Goal: Transaction & Acquisition: Obtain resource

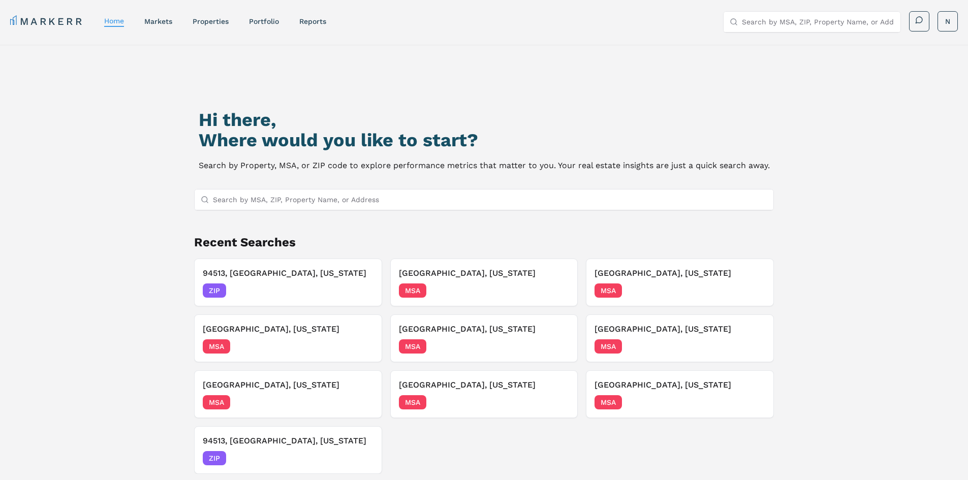
click at [381, 200] on input "Search by MSA, ZIP, Property Name, or Address" at bounding box center [490, 200] width 555 height 20
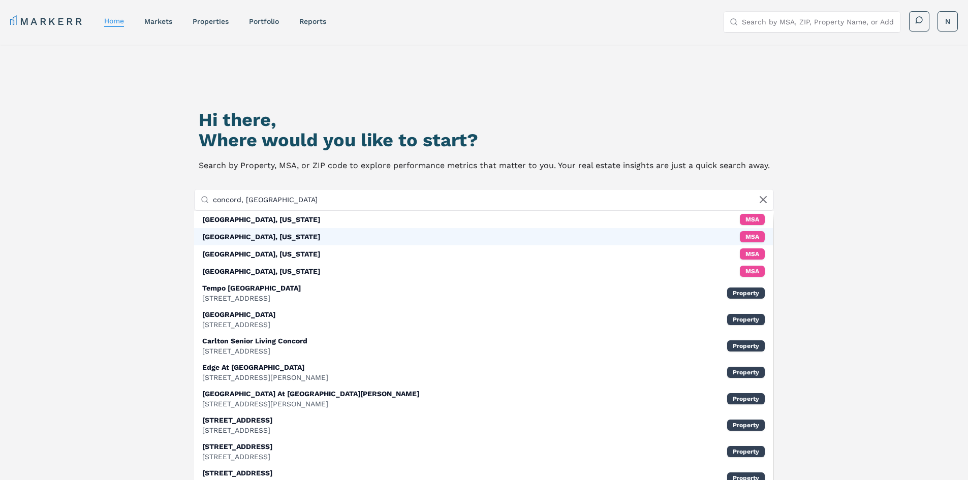
type input "concord, ca"
click at [359, 234] on div "Concord, California MSA" at bounding box center [483, 236] width 579 height 17
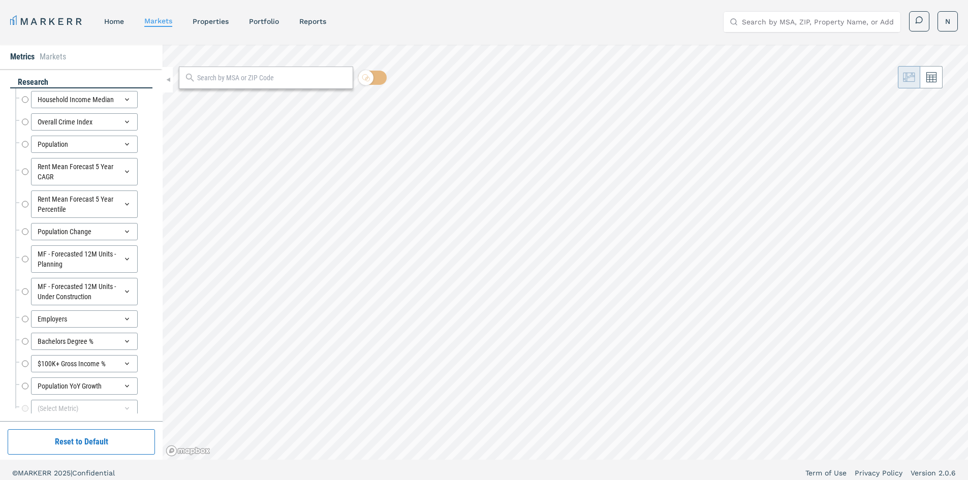
radio input "true"
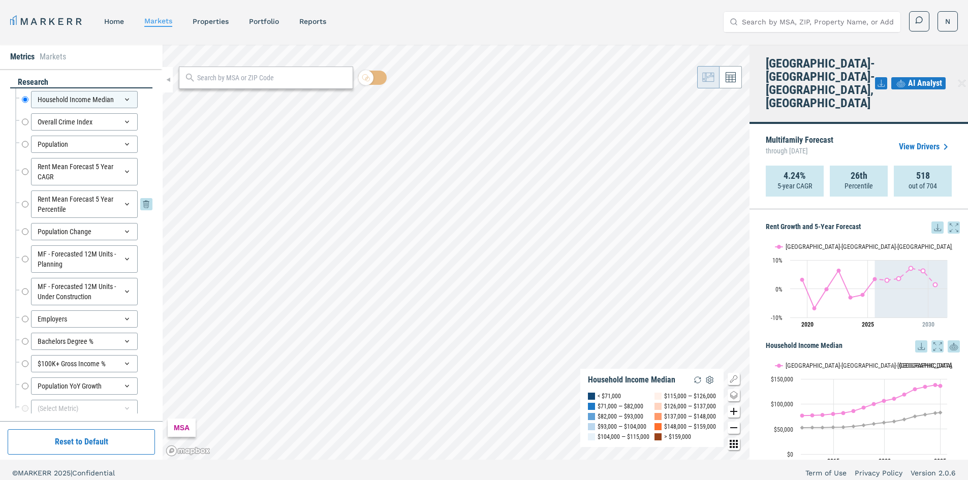
click at [85, 203] on div "Rent Mean Forecast 5 Year Percentile" at bounding box center [84, 204] width 107 height 27
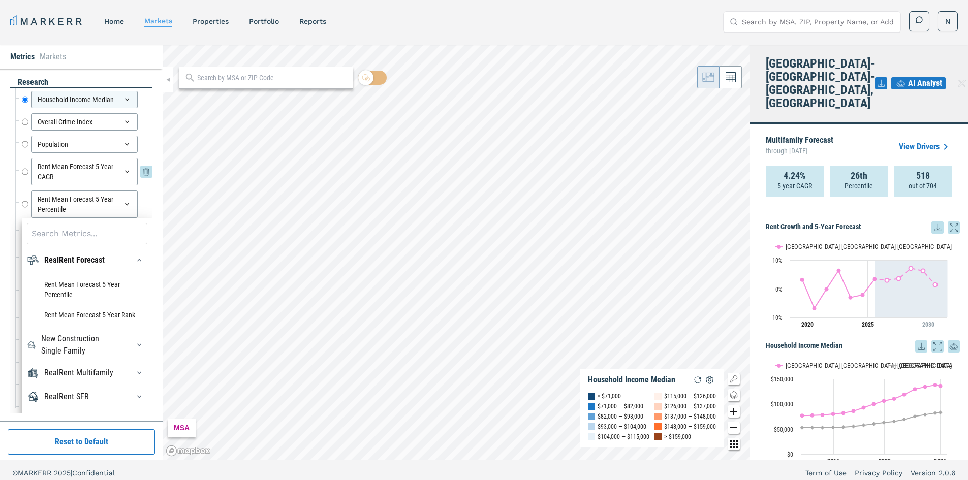
click at [78, 175] on div "Rent Mean Forecast 5 Year CAGR" at bounding box center [84, 171] width 107 height 27
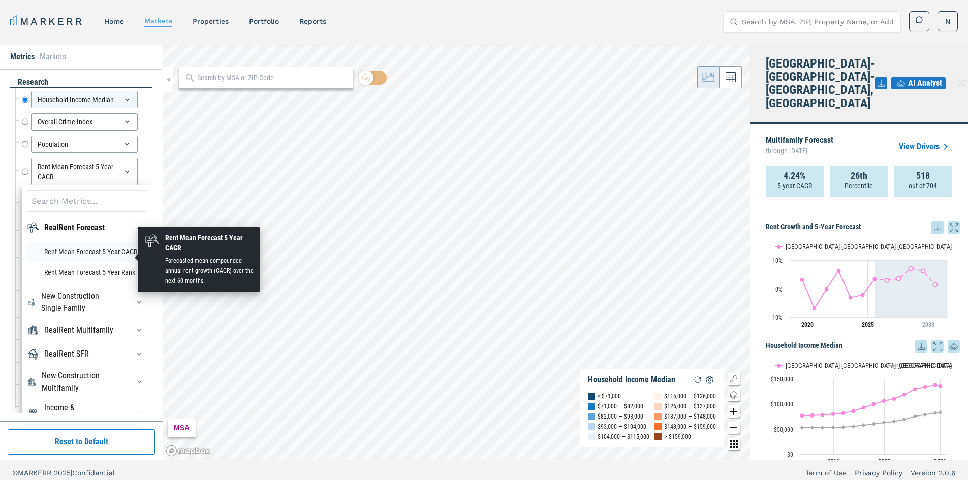
click at [83, 253] on li "Rent Mean Forecast 5 Year CAGR" at bounding box center [87, 252] width 120 height 20
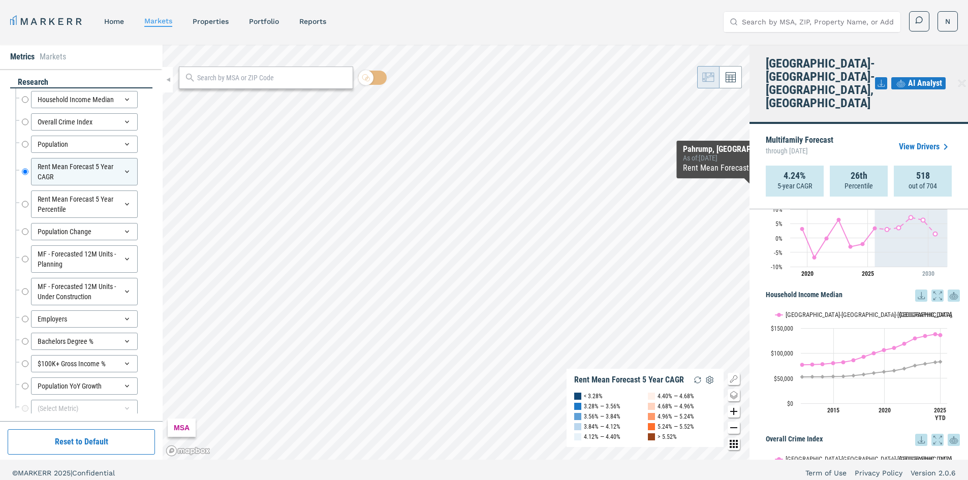
scroll to position [152, 0]
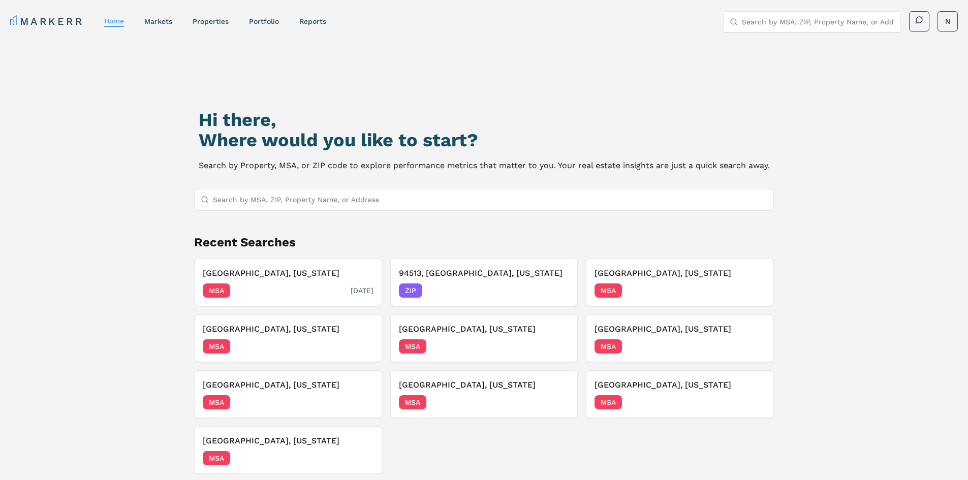
click at [239, 281] on div "Concord, California MSA 09/08/2025" at bounding box center [288, 282] width 171 height 30
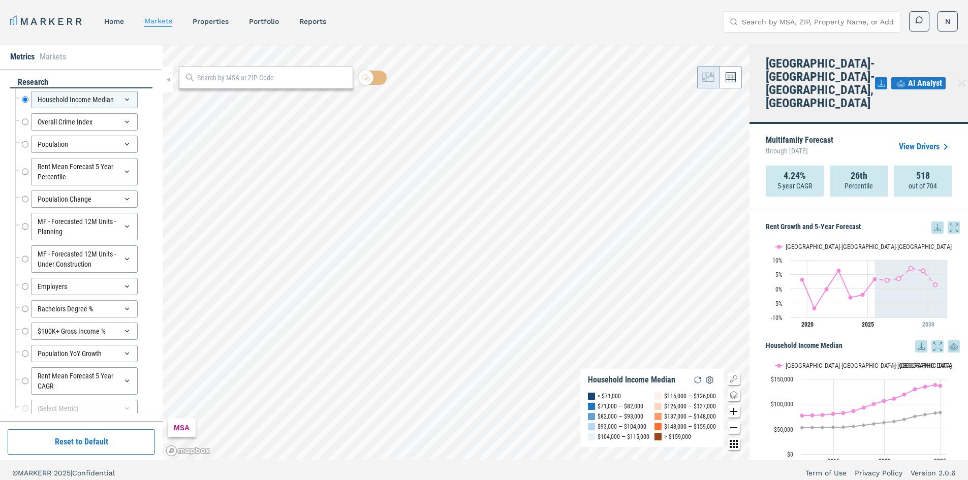
click at [908, 77] on span "AI Analyst" at bounding box center [925, 83] width 34 height 12
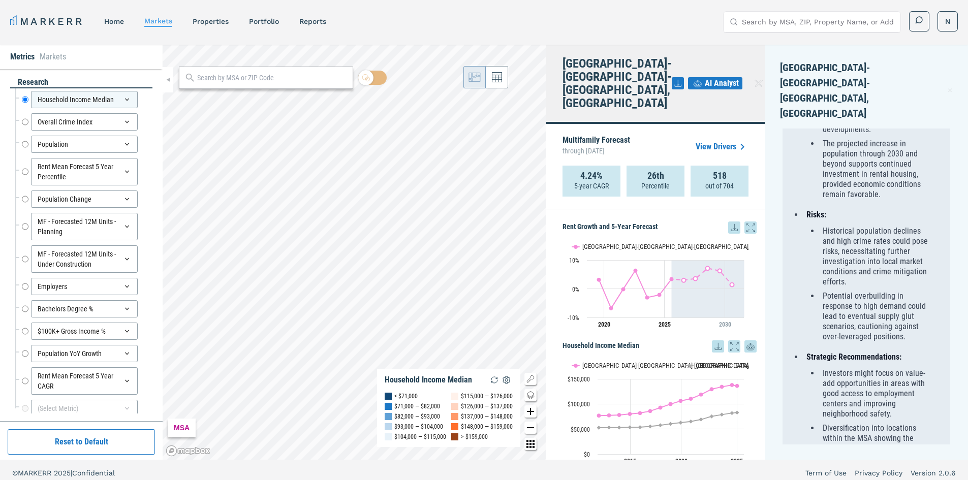
scroll to position [6, 0]
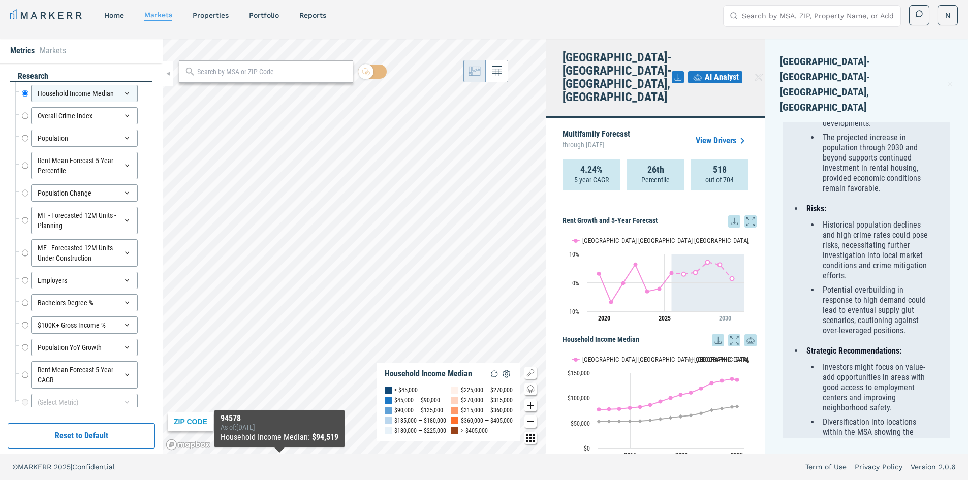
click at [280, 459] on div "MARKERR home markets properties Portfolio reports Search by MSA, ZIP, Property …" at bounding box center [484, 237] width 968 height 486
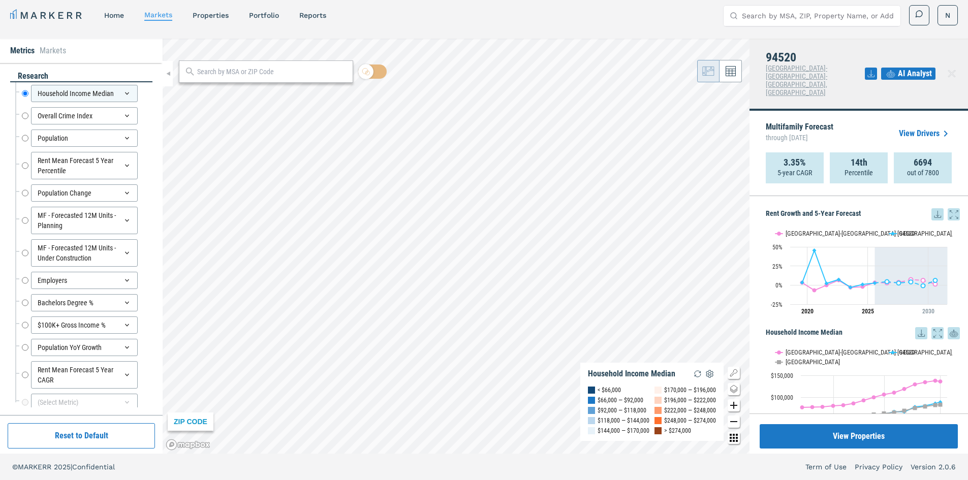
click at [932, 208] on icon at bounding box center [938, 214] width 12 height 12
click at [891, 261] on div "Download as XLS" at bounding box center [893, 264] width 58 height 10
